Goal: Find specific page/section: Find specific page/section

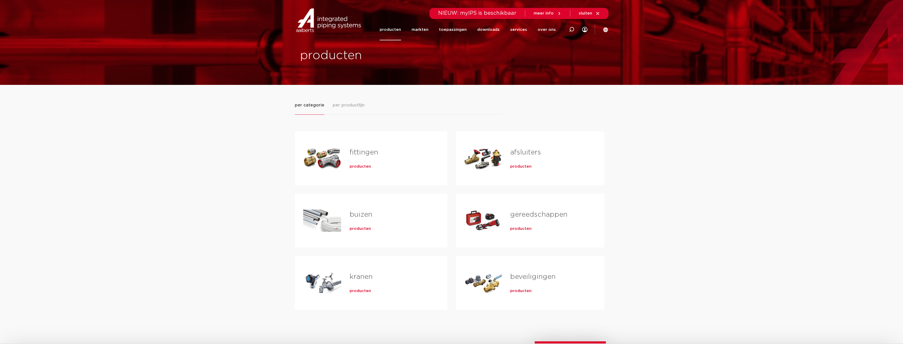
click at [359, 166] on span "producten" at bounding box center [360, 166] width 21 height 5
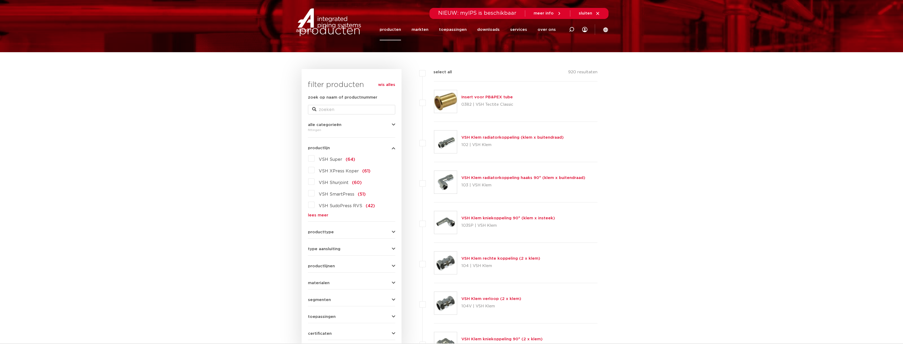
scroll to position [6, 0]
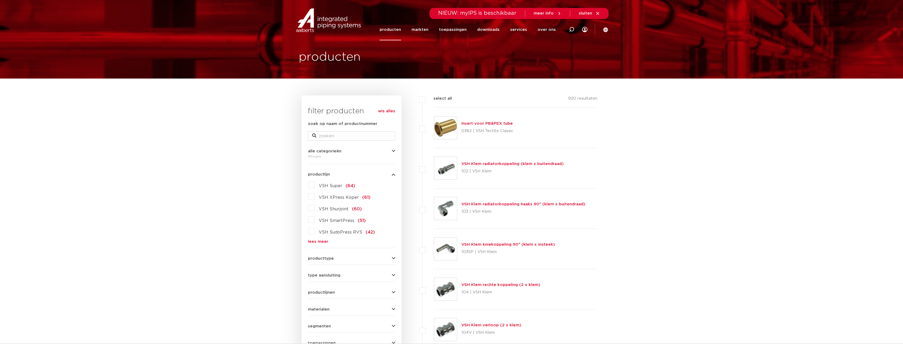
click at [335, 184] on span "VSH Super" at bounding box center [330, 186] width 23 height 4
click at [0, 0] on input "VSH Super (64)" at bounding box center [0, 0] width 0 height 0
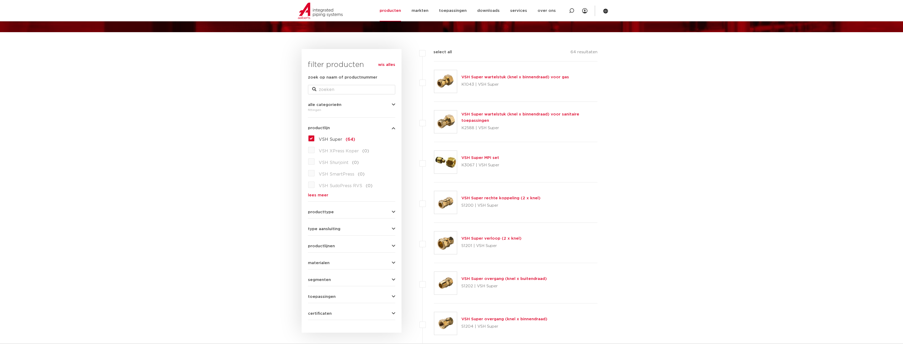
scroll to position [79, 0]
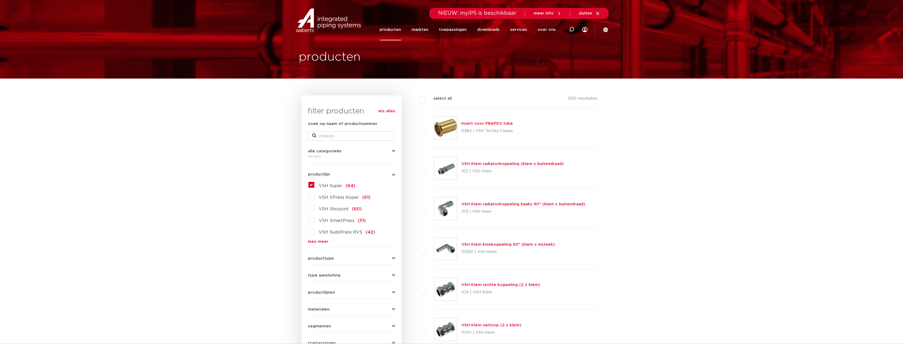
scroll to position [6, 0]
